Goal: Task Accomplishment & Management: Manage account settings

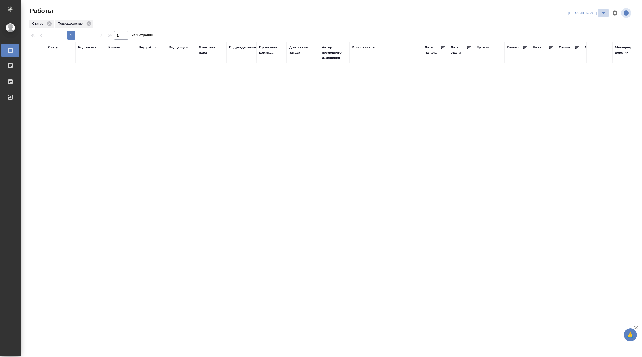
click at [603, 12] on icon "split button" at bounding box center [603, 13] width 6 height 6
click at [579, 41] on li "Ждемс" at bounding box center [584, 40] width 50 height 8
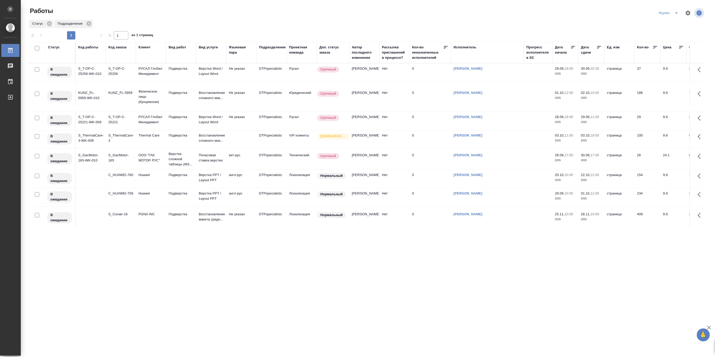
click at [642, 10] on icon "split button" at bounding box center [676, 13] width 6 height 6
click at [642, 39] on li "[PERSON_NAME]" at bounding box center [672, 40] width 50 height 8
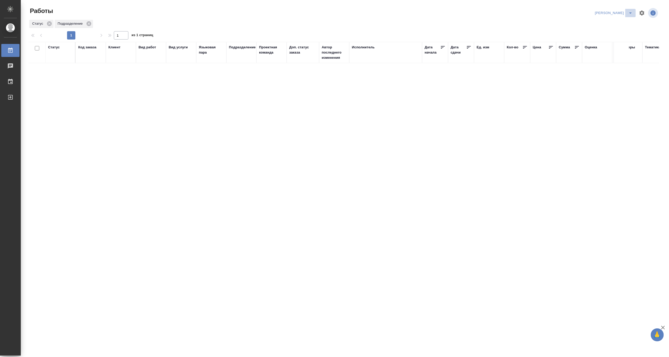
click at [632, 10] on icon "split button" at bounding box center [630, 13] width 6 height 6
click at [616, 23] on li "[PERSON_NAME] работе" at bounding box center [611, 23] width 50 height 8
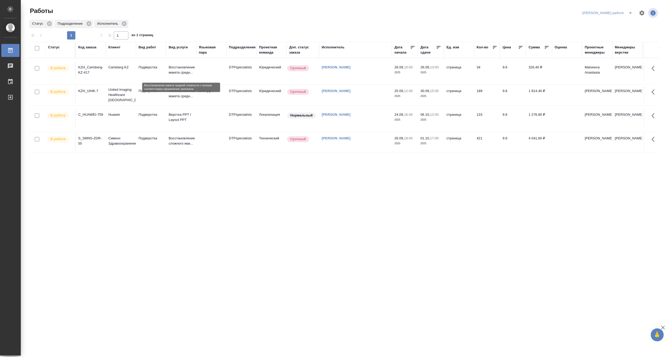
click at [174, 68] on p "Восстановление макета средн..." at bounding box center [181, 70] width 25 height 10
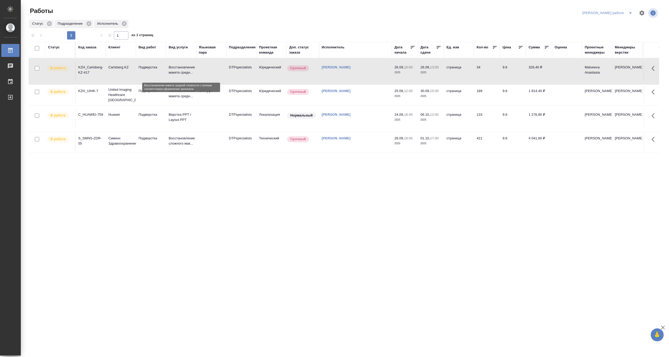
click at [174, 68] on p "Восстановление макета средн..." at bounding box center [181, 70] width 25 height 10
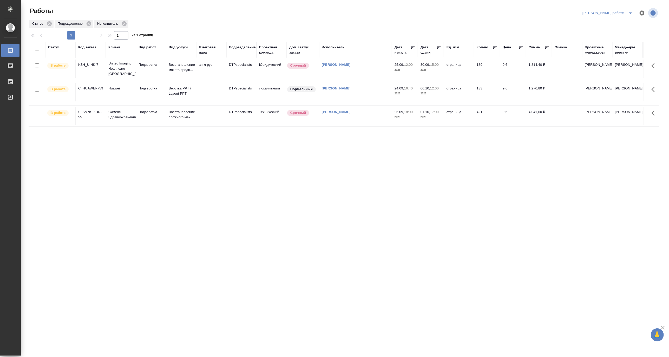
click at [629, 9] on button "split button" at bounding box center [630, 13] width 10 height 8
click at [616, 29] on li "Матвеева_назначено" at bounding box center [611, 32] width 47 height 8
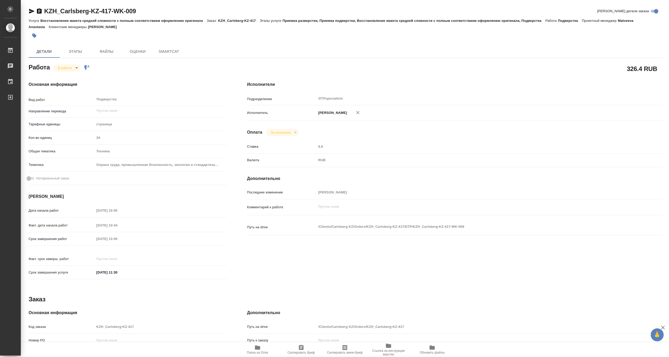
type textarea "x"
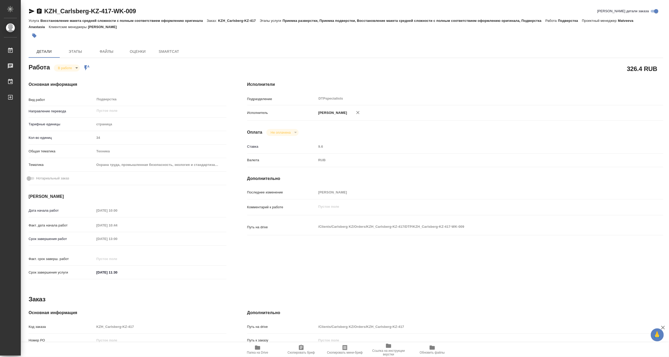
type textarea "x"
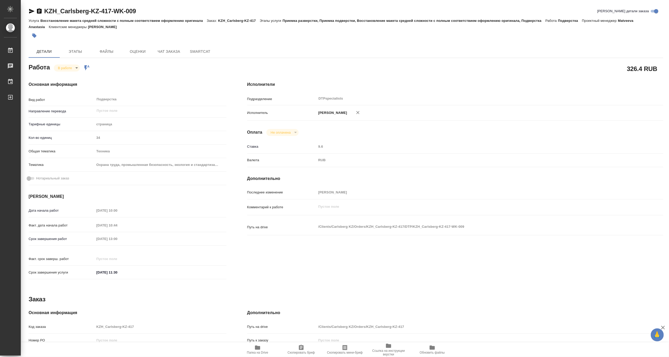
click at [260, 350] on icon "button" at bounding box center [257, 347] width 6 height 6
type textarea "x"
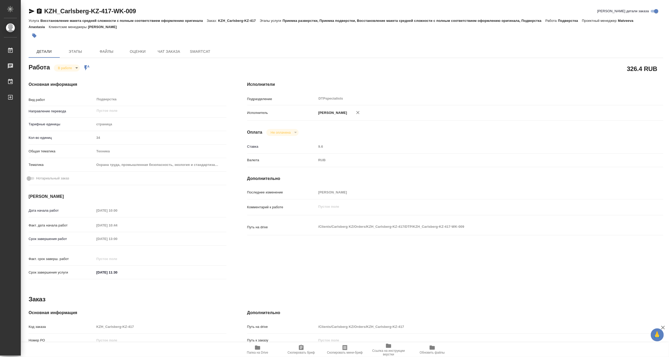
type textarea "x"
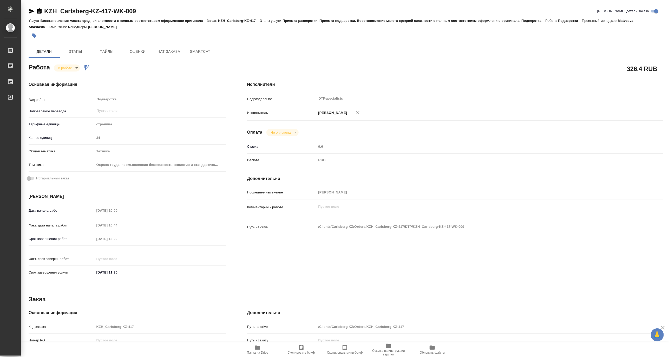
type textarea "x"
click at [60, 68] on body "🙏 .cls-1 fill:#fff; AWATERA Matveeva Maria Работы 0 Чаты График Выйти KZH_Carls…" at bounding box center [334, 178] width 669 height 357
click at [62, 76] on button "Выполнен" at bounding box center [67, 77] width 19 height 6
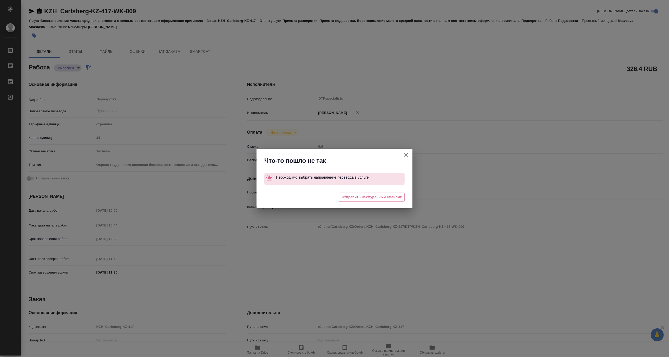
type textarea "x"
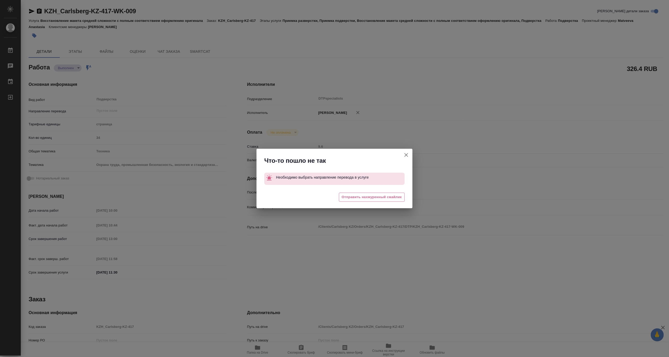
type textarea "x"
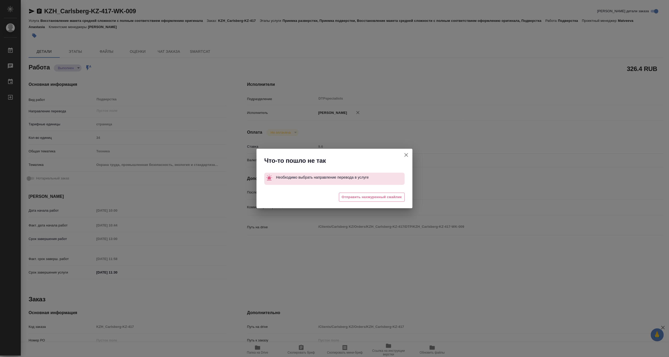
type textarea "x"
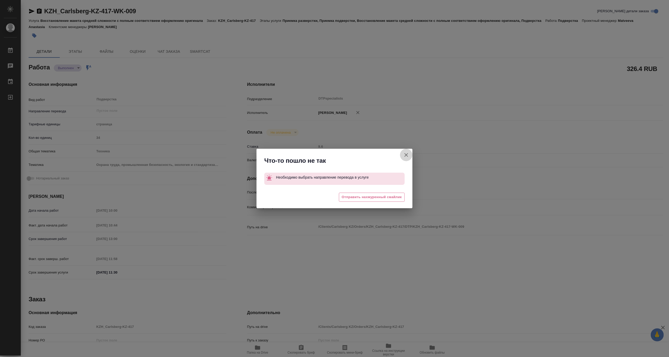
click at [407, 154] on icon "button" at bounding box center [406, 155] width 4 height 4
type textarea "x"
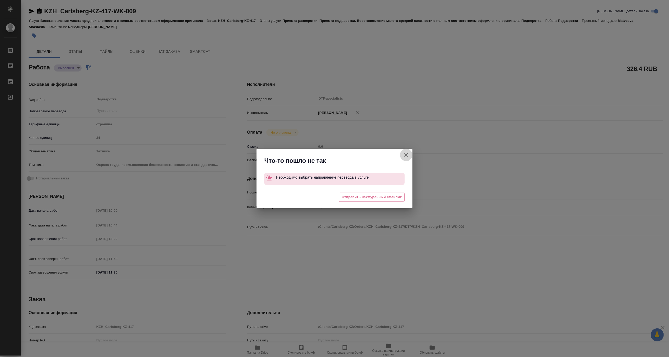
type textarea "x"
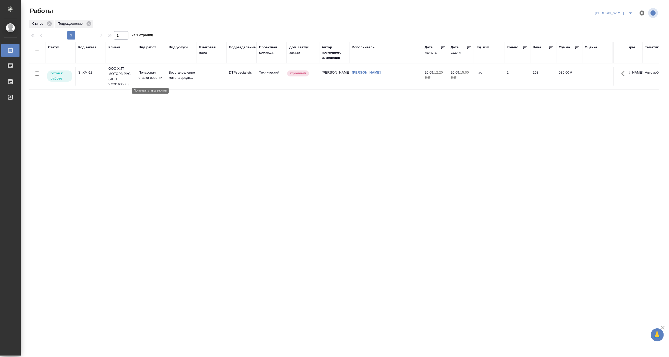
click at [161, 76] on p "Почасовая ставка верстки" at bounding box center [150, 75] width 25 height 10
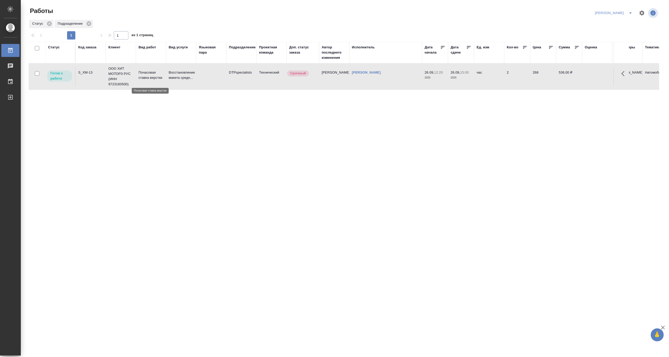
click at [161, 76] on p "Почасовая ставка верстки" at bounding box center [150, 75] width 25 height 10
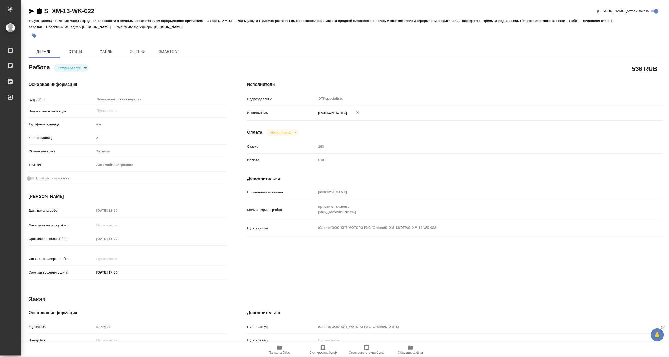
type textarea "x"
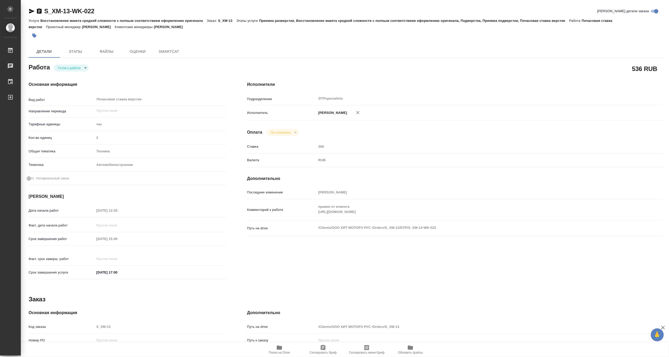
type textarea "x"
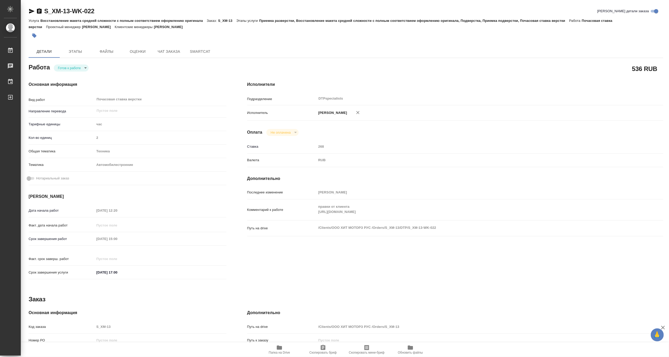
type textarea "x"
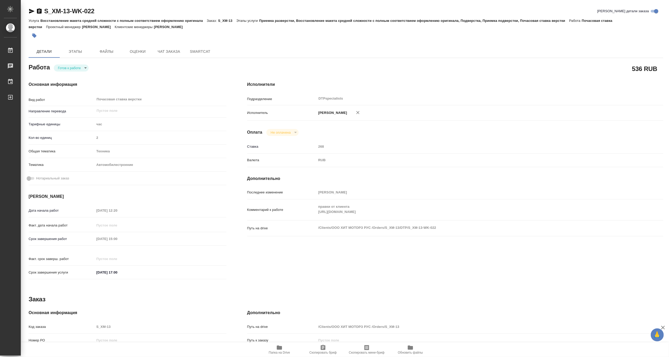
type textarea "x"
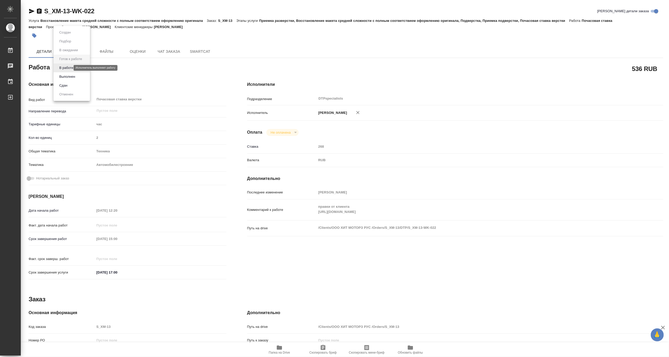
click at [63, 68] on body "🙏 .cls-1 fill:#fff; AWATERA Matveeva Maria Работы 0 Чаты График Выйти S_XM-13-W…" at bounding box center [334, 178] width 669 height 357
click at [62, 66] on button "В работе" at bounding box center [66, 68] width 17 height 6
type textarea "x"
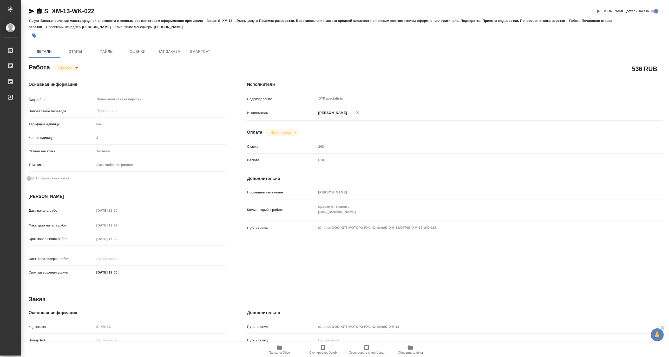
type textarea "x"
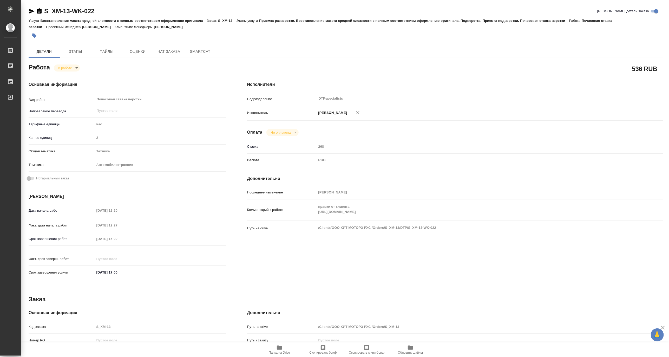
type textarea "x"
click at [168, 53] on span "Чат заказа" at bounding box center [168, 51] width 25 height 6
type textarea "x"
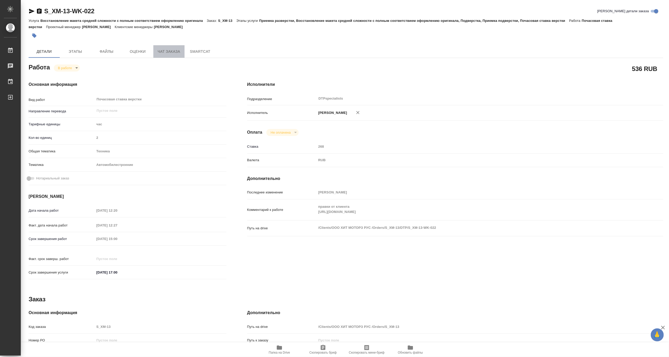
type textarea "x"
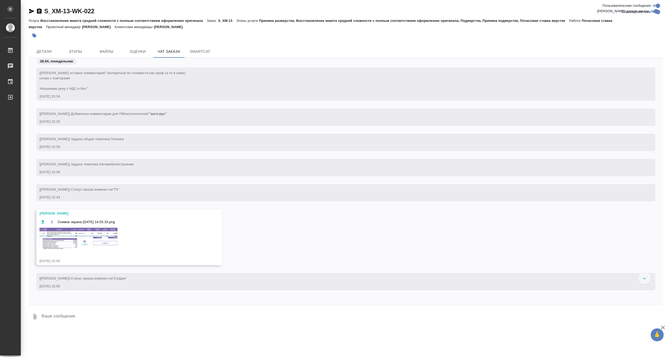
click at [81, 238] on img at bounding box center [78, 239] width 78 height 22
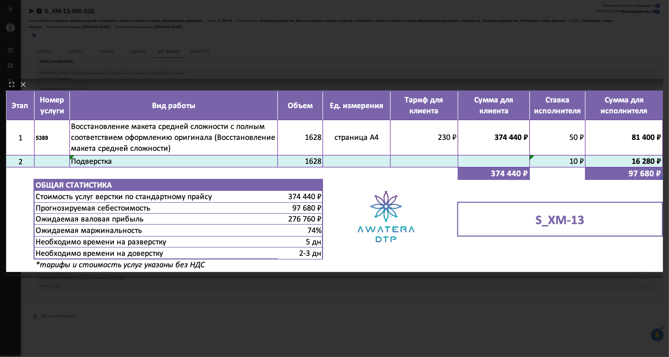
click at [257, 210] on img at bounding box center [334, 180] width 657 height 181
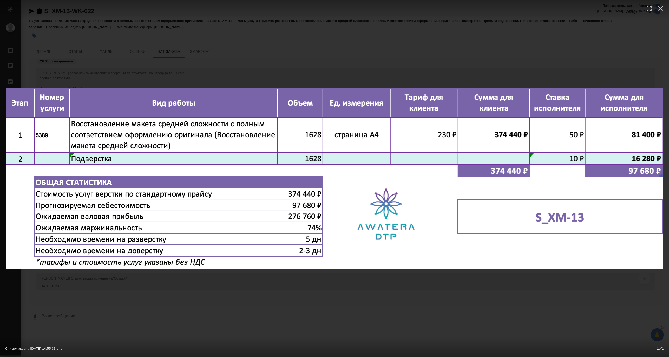
click at [396, 43] on div "Снимок экрана 2025-04-28 в 14.55.33.png 1 of 1" at bounding box center [334, 178] width 669 height 357
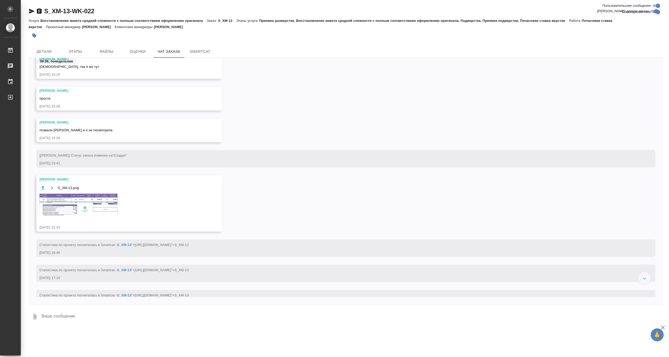
scroll to position [577, 0]
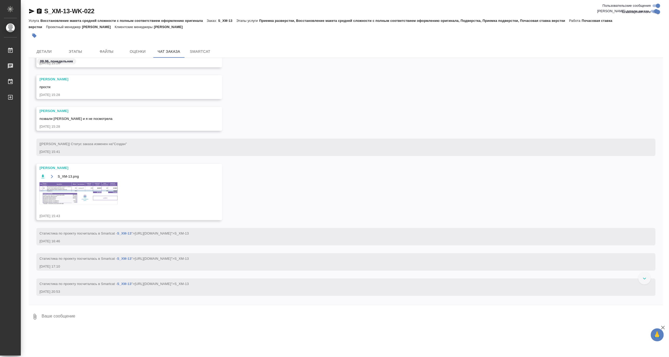
click at [84, 196] on img at bounding box center [78, 193] width 78 height 22
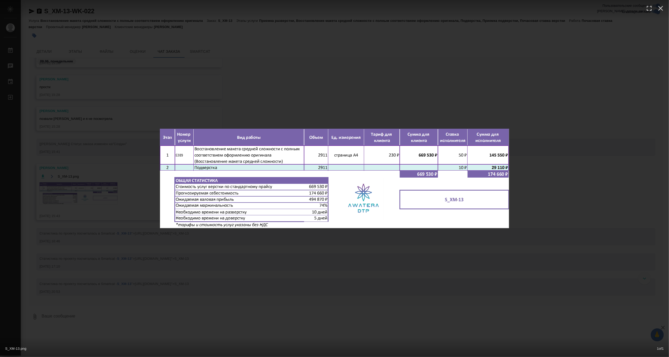
click at [84, 196] on div "S_XM-13.png 1 of 1" at bounding box center [334, 178] width 669 height 357
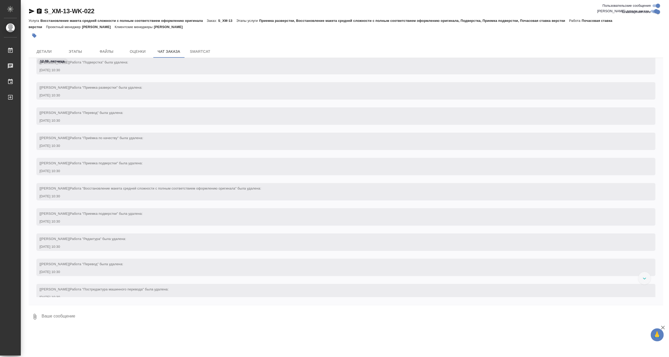
scroll to position [1876, 0]
